Goal: Find specific page/section: Find specific page/section

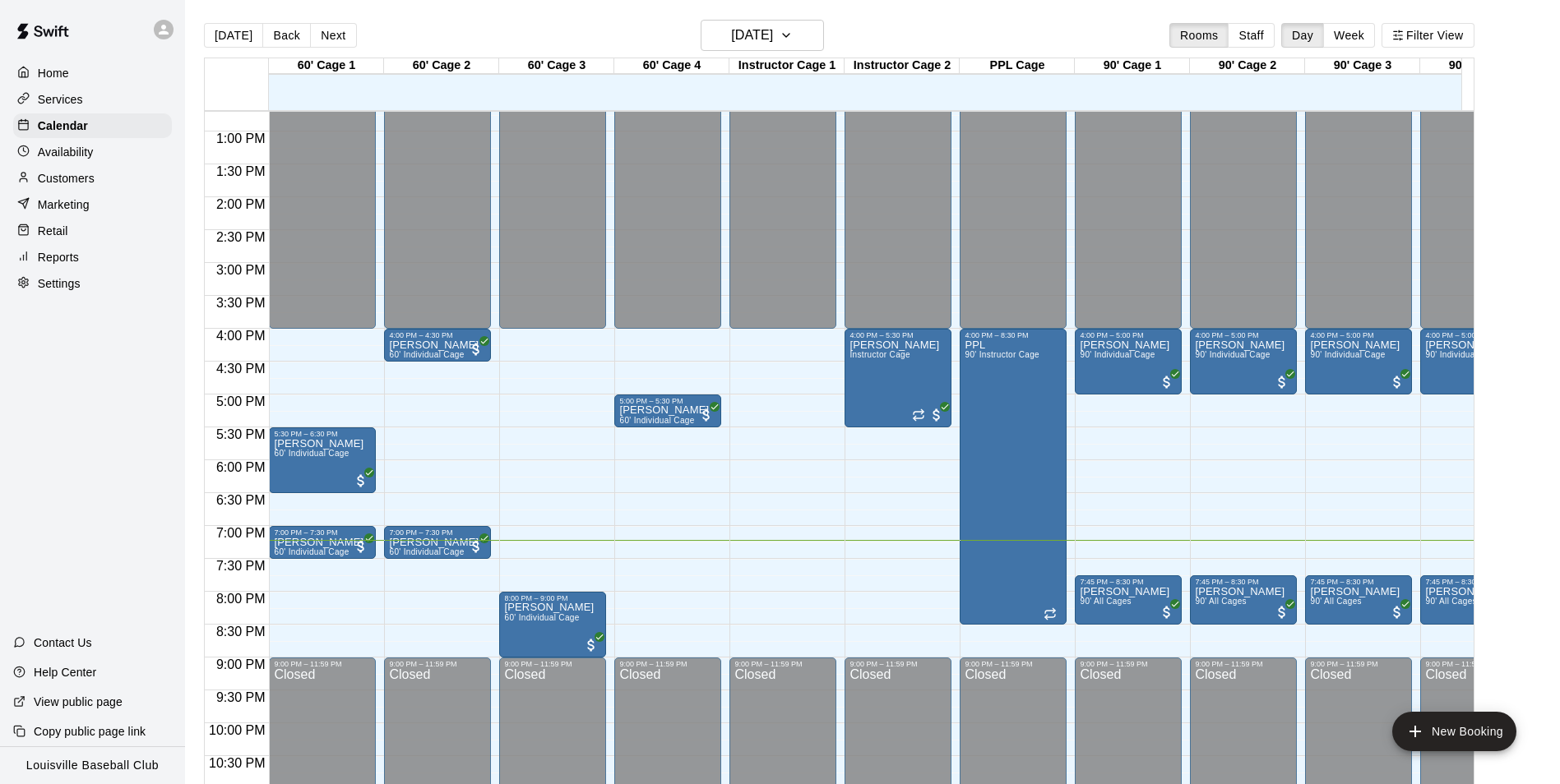
click at [89, 160] on p "Availability" at bounding box center [66, 152] width 56 height 17
click at [88, 196] on div "Marketing" at bounding box center [92, 204] width 159 height 25
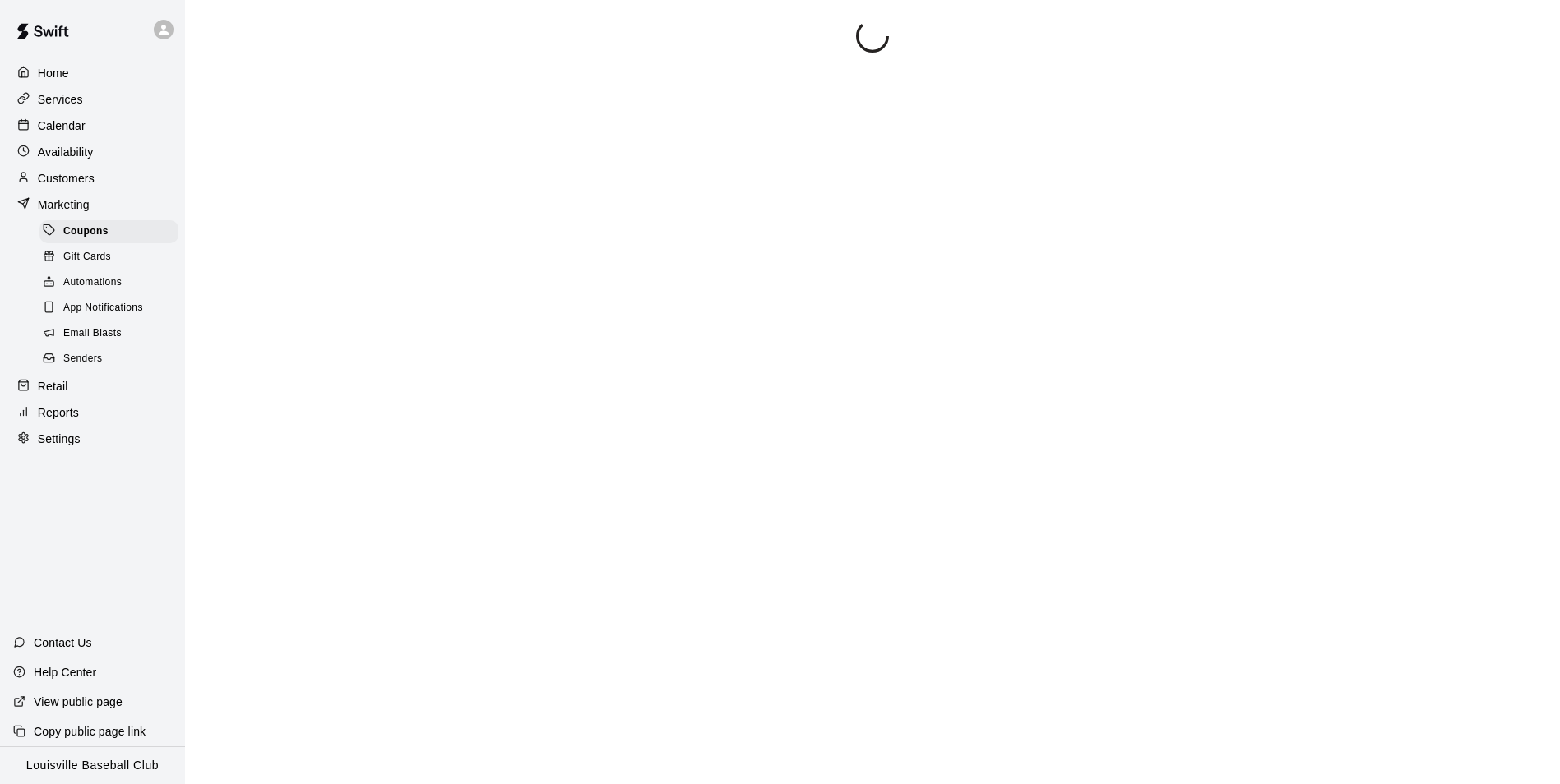
click at [97, 175] on div "Customers" at bounding box center [92, 178] width 159 height 25
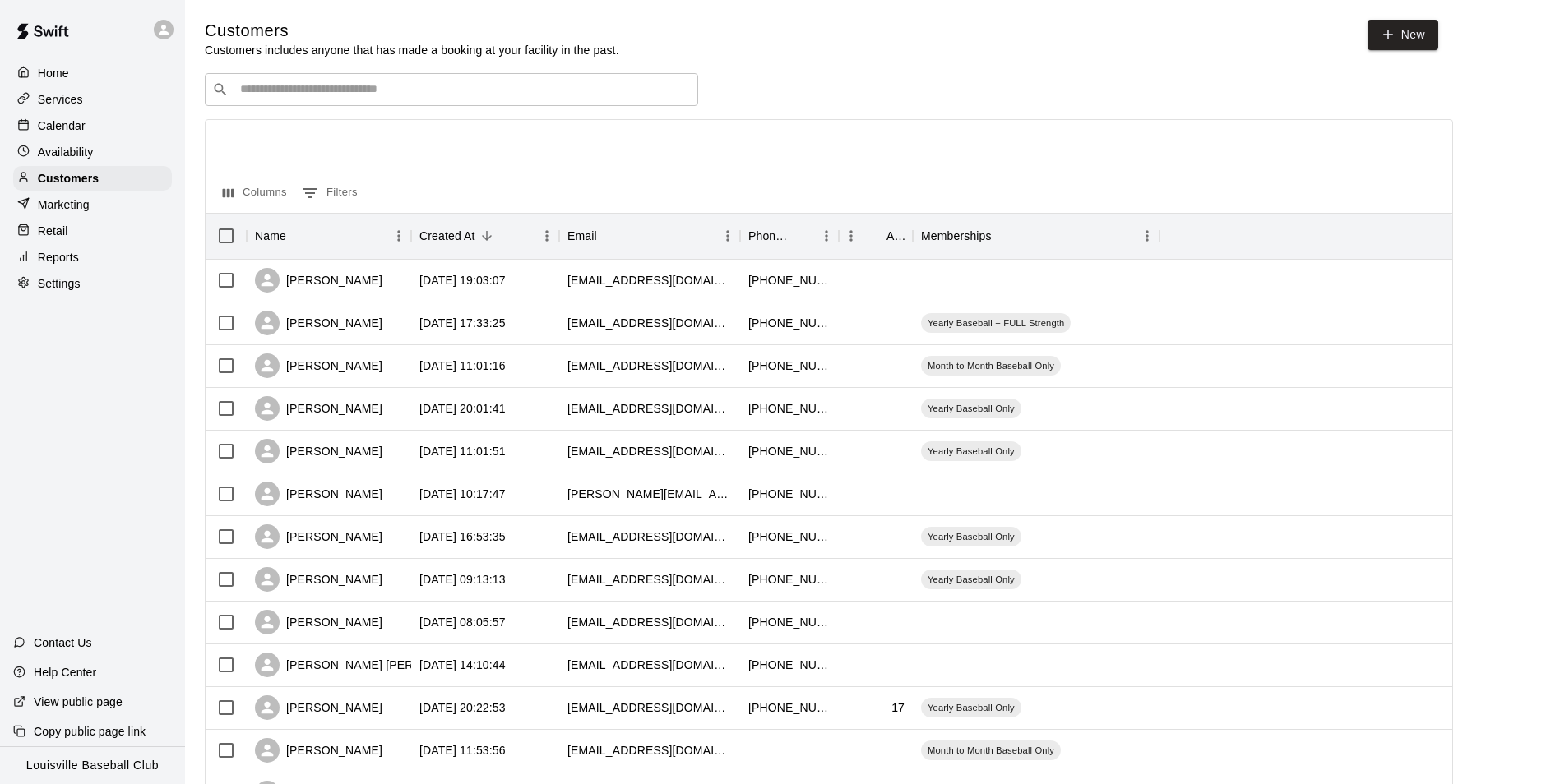
click at [322, 86] on input "Search customers by name or email" at bounding box center [463, 89] width 456 height 17
click at [335, 93] on input "Search customers by name or email" at bounding box center [463, 89] width 456 height 17
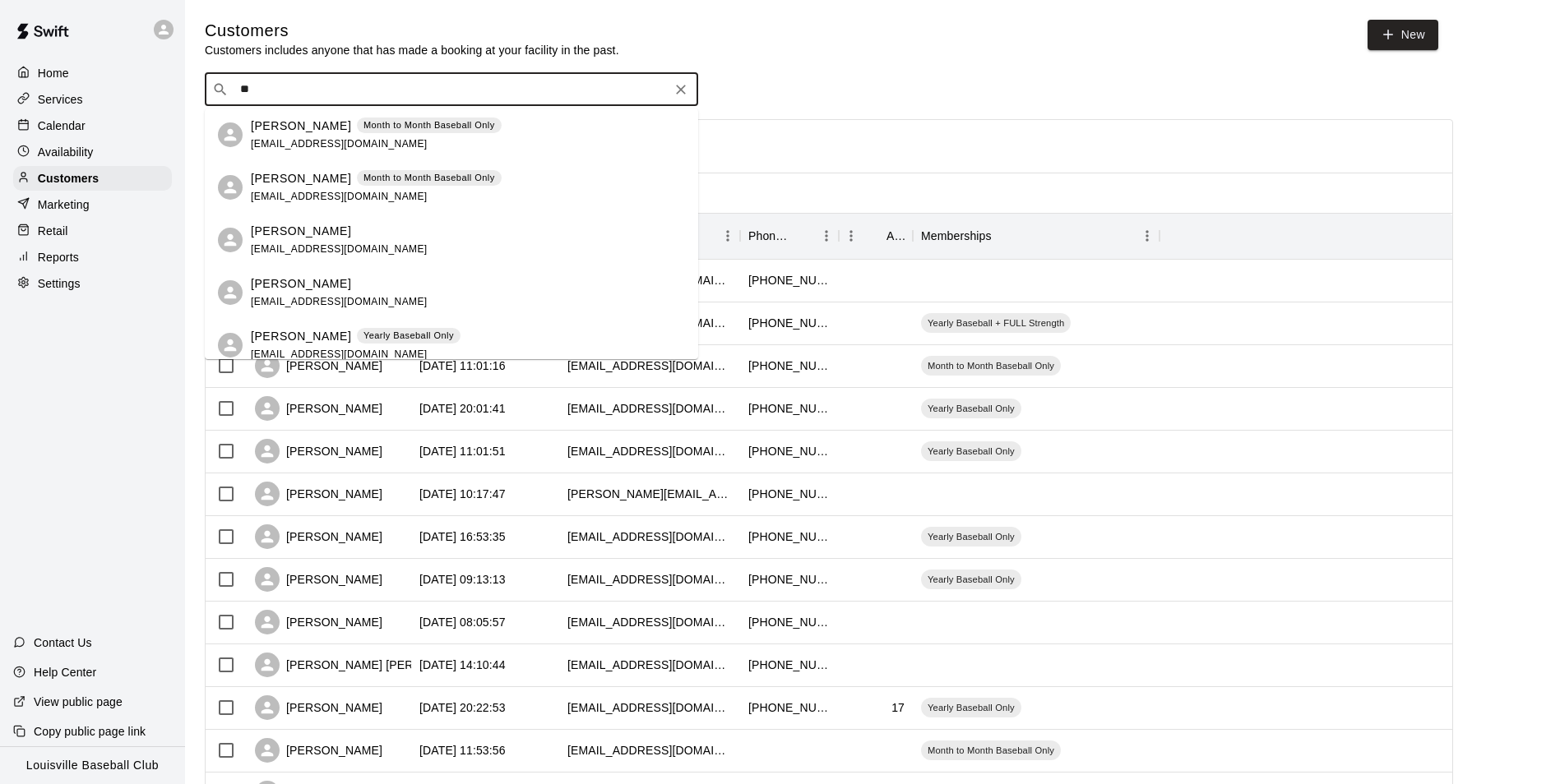
type input "*"
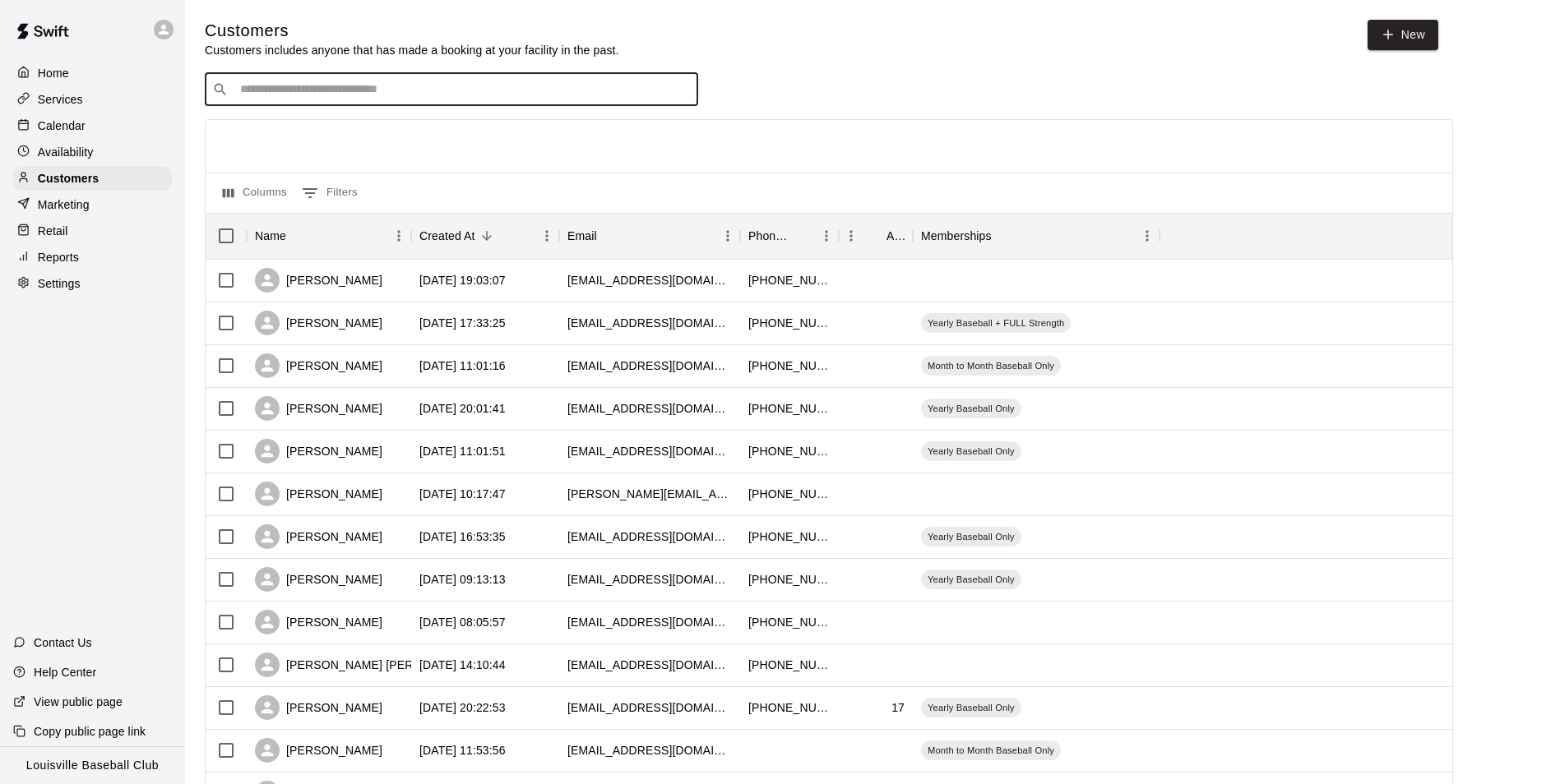
click at [433, 93] on input "Search customers by name or email" at bounding box center [463, 89] width 456 height 17
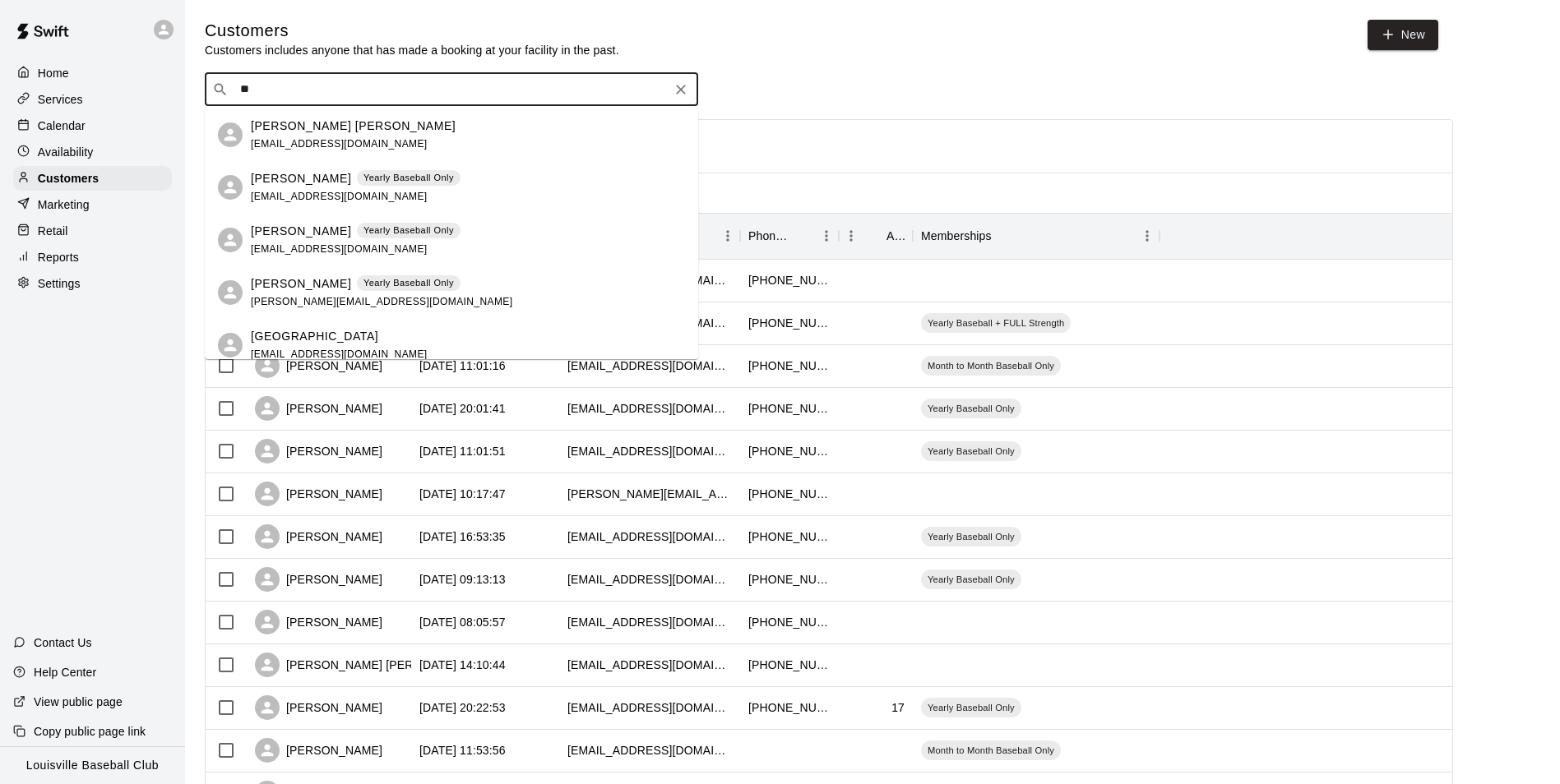
type input "*"
